Goal: Find specific page/section: Find specific page/section

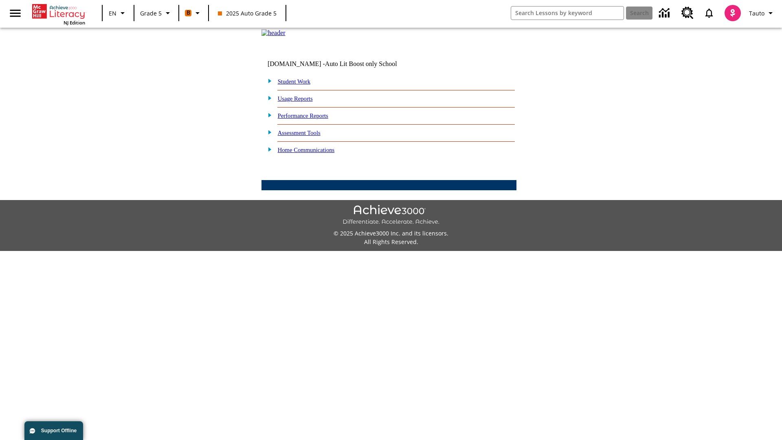
click at [300, 85] on link "Student Work" at bounding box center [294, 81] width 33 height 7
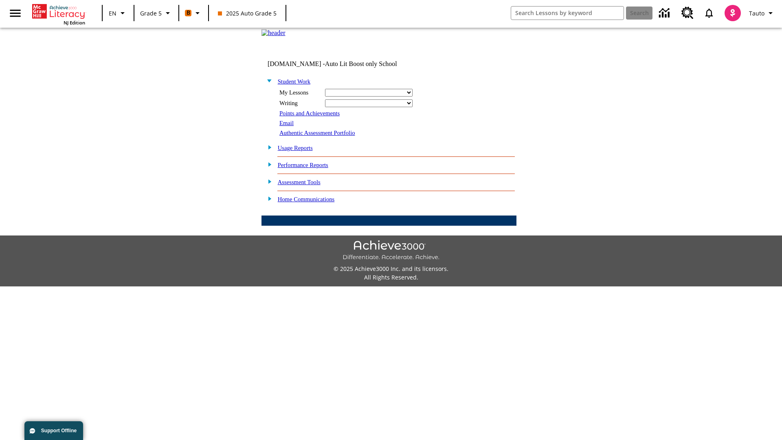
select select "/options/reports/?report_id=12&atype=4&section=2"
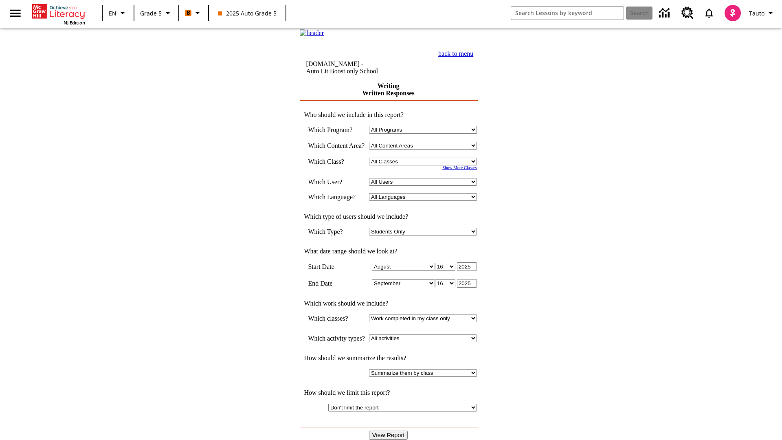
click at [426, 165] on select "Select a Class: All Classes 2025 Auto Grade 5 OL 2025 Auto Grade 6" at bounding box center [423, 162] width 108 height 8
select select "11133131"
